Goal: Transaction & Acquisition: Purchase product/service

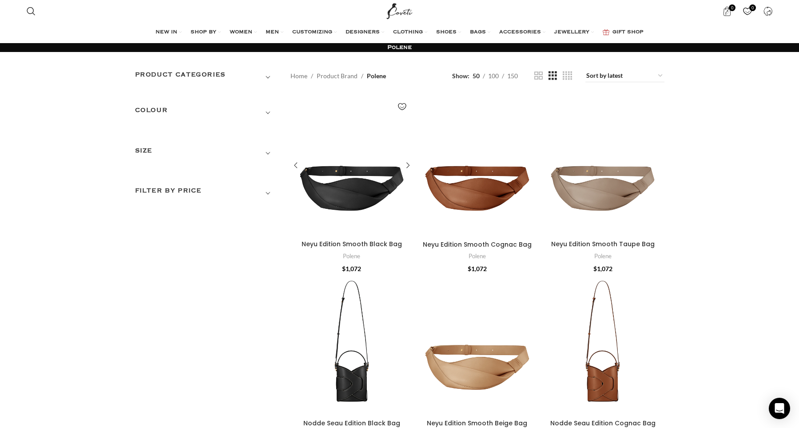
click at [349, 215] on div "Neyu Edition Smooth Black Bag" at bounding box center [336, 165] width 31 height 140
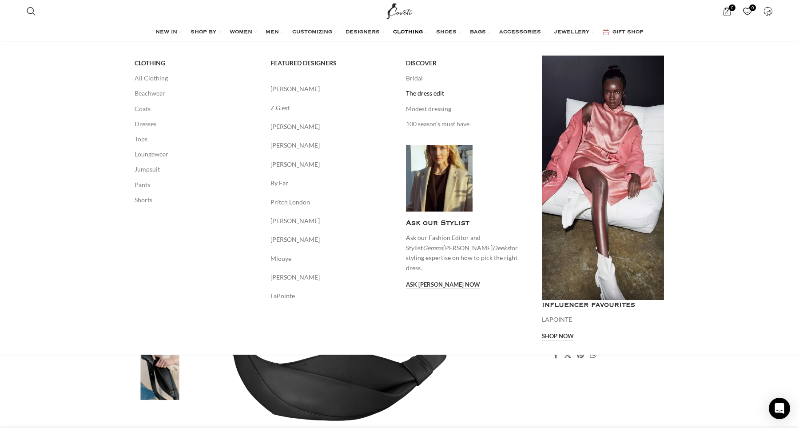
click at [409, 96] on link "The dress edit" at bounding box center [467, 93] width 123 height 15
